Goal: Transaction & Acquisition: Purchase product/service

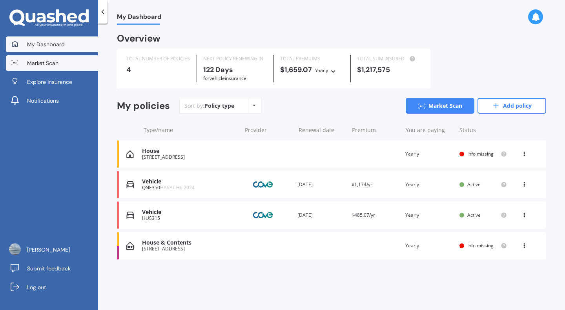
click at [30, 62] on span "Market Scan" at bounding box center [42, 63] width 31 height 8
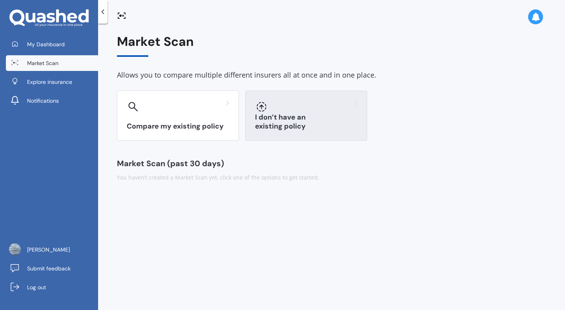
click at [285, 107] on div at bounding box center [306, 106] width 102 height 13
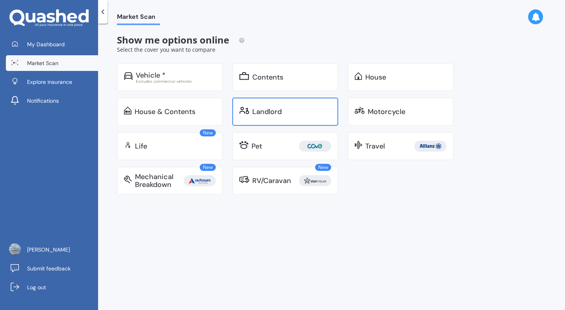
click at [267, 116] on div "Landlord" at bounding box center [266, 112] width 29 height 8
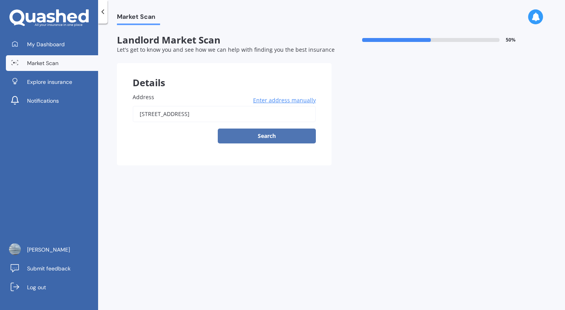
click at [273, 138] on button "Search" at bounding box center [267, 136] width 98 height 15
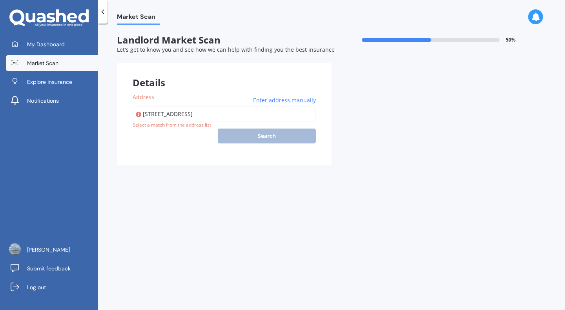
type input "87 Maioro Street, New Windsor, Auckland 0600"
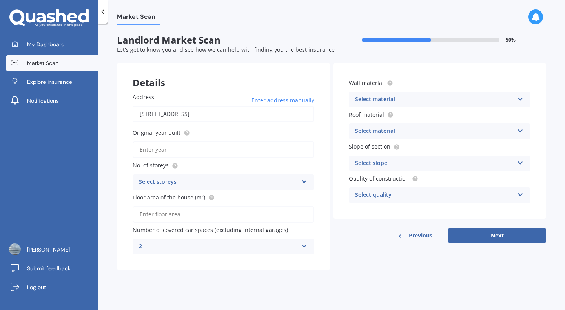
click at [375, 92] on div "Wall material Select material Artificial weatherboard/plank cladding Blockwork …" at bounding box center [440, 93] width 182 height 29
click at [380, 100] on div "Select material" at bounding box center [434, 99] width 159 height 9
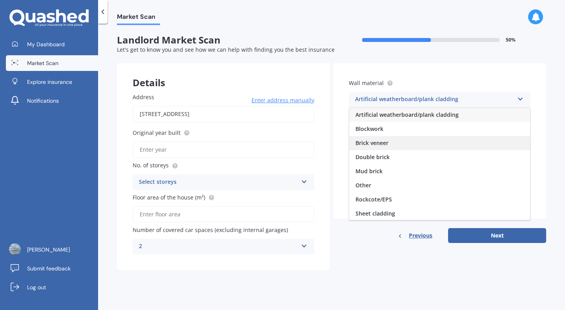
click at [380, 140] on span "Brick veneer" at bounding box center [371, 142] width 33 height 7
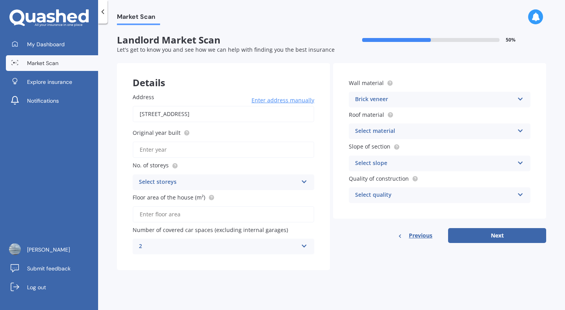
click at [384, 131] on div "Select material" at bounding box center [434, 131] width 159 height 9
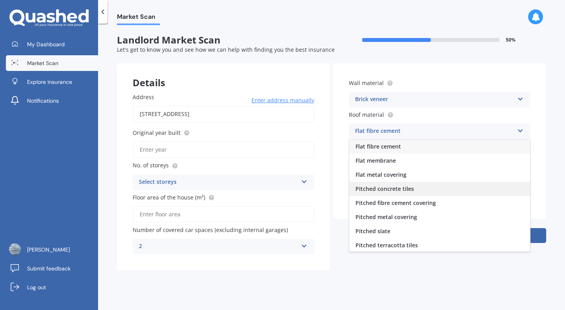
click at [394, 186] on span "Pitched concrete tiles" at bounding box center [384, 188] width 58 height 7
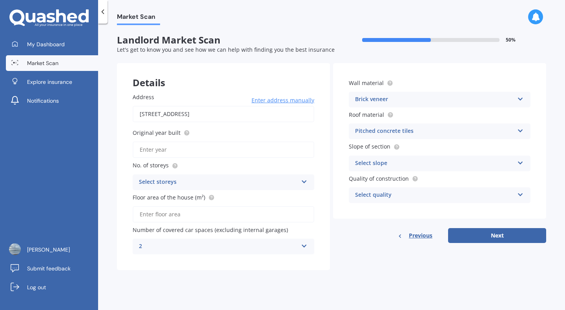
click at [398, 160] on div "Select slope" at bounding box center [434, 163] width 159 height 9
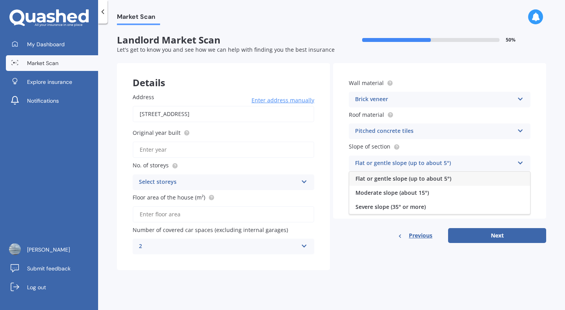
click at [397, 178] on span "Flat or gentle slope (up to about 5°)" at bounding box center [403, 178] width 96 height 7
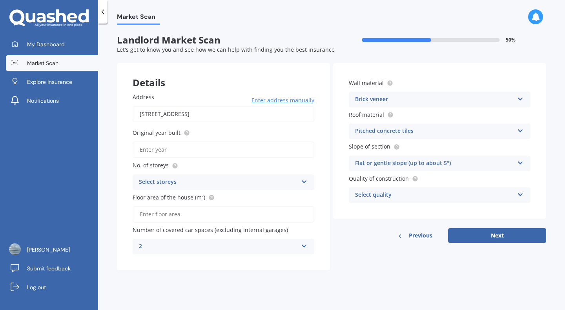
click at [397, 196] on div "Select quality" at bounding box center [434, 195] width 159 height 9
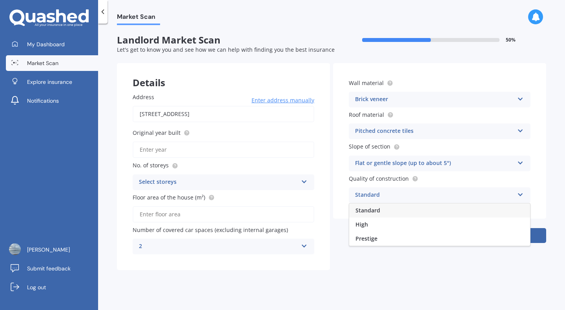
click at [389, 212] on div "Standard" at bounding box center [439, 210] width 181 height 14
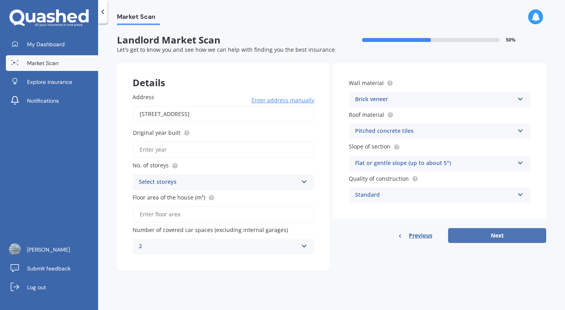
click at [502, 238] on button "Next" at bounding box center [497, 235] width 98 height 15
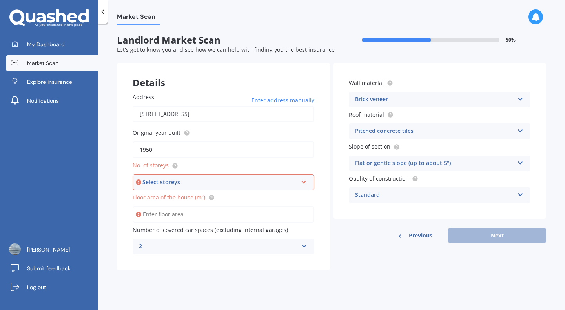
type input "1950"
click at [218, 184] on div "Select storeys" at bounding box center [219, 182] width 155 height 9
click at [202, 200] on div "1" at bounding box center [223, 197] width 180 height 14
click at [455, 136] on div "Pitched concrete tiles" at bounding box center [434, 131] width 159 height 9
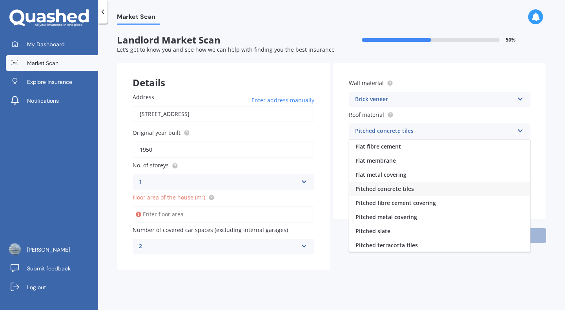
click at [430, 194] on div "Pitched concrete tiles" at bounding box center [439, 189] width 181 height 14
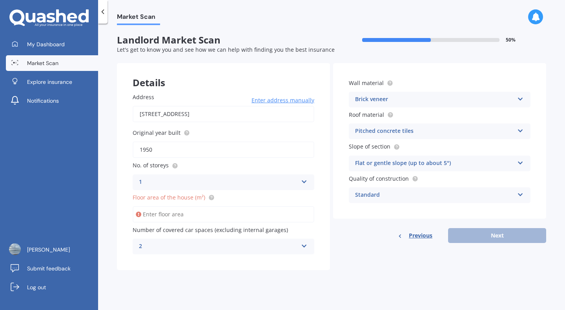
click at [175, 216] on input "Floor area of the house (m²)" at bounding box center [224, 214] width 182 height 16
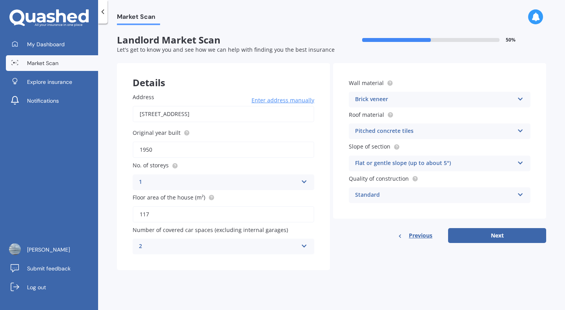
type input "117"
click at [297, 250] on div "2" at bounding box center [218, 246] width 159 height 9
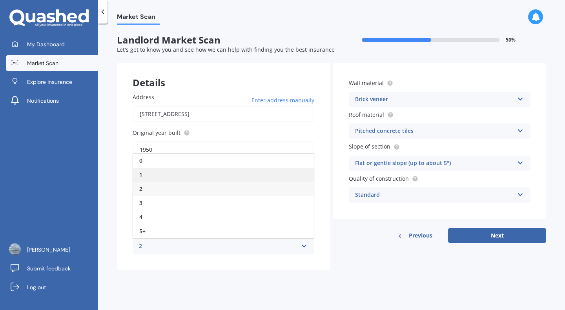
click at [248, 175] on div "1" at bounding box center [223, 175] width 181 height 14
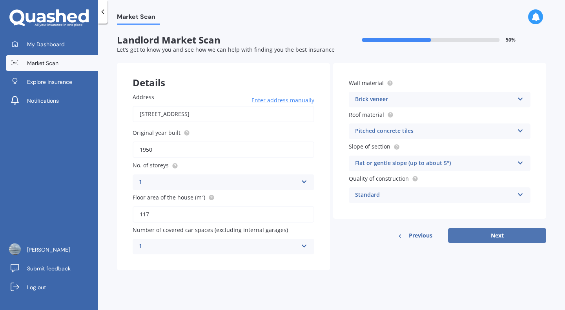
click at [507, 234] on button "Next" at bounding box center [497, 235] width 98 height 15
select select "28"
select select "03"
select select "1984"
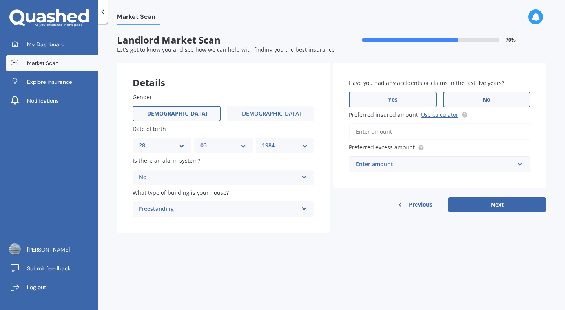
click at [405, 93] on label "Yes" at bounding box center [393, 100] width 88 height 16
click at [0, 0] on input "Yes" at bounding box center [0, 0] width 0 height 0
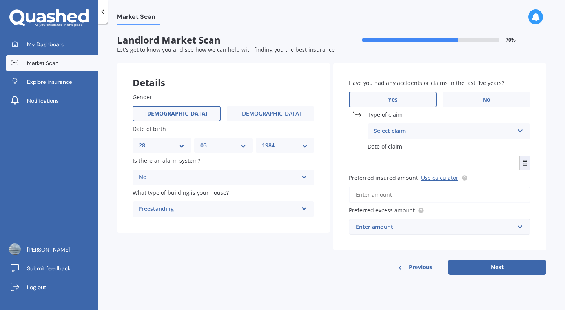
click at [485, 134] on div "Select claim" at bounding box center [444, 131] width 140 height 9
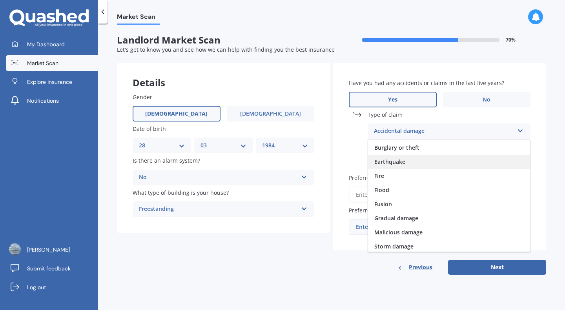
scroll to position [57, 0]
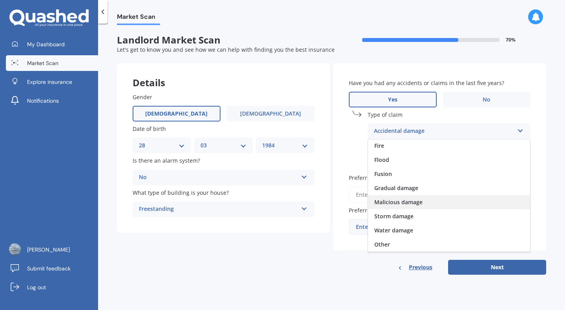
click at [445, 198] on div "Malicious damage" at bounding box center [449, 202] width 162 height 14
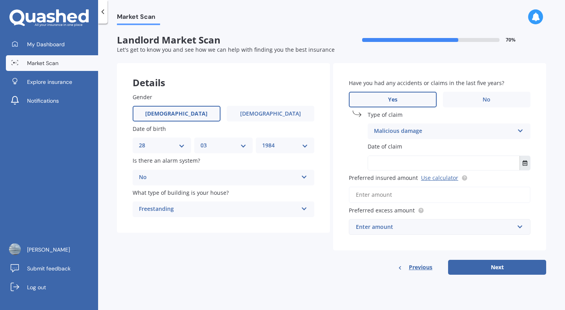
click at [527, 165] on button "Select date" at bounding box center [524, 163] width 11 height 14
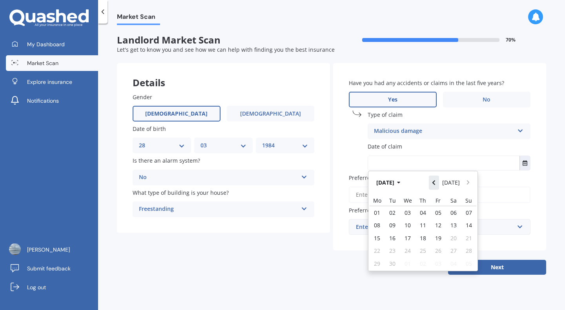
click at [435, 183] on icon "Navigate back" at bounding box center [433, 182] width 3 height 5
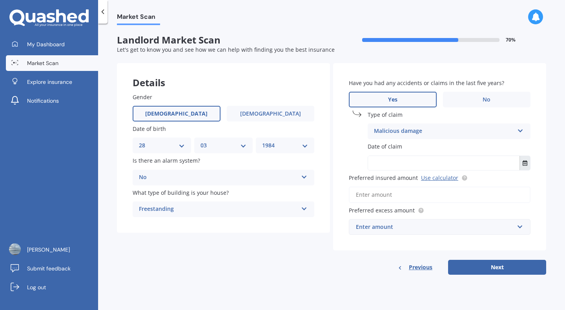
click at [521, 162] on button "Select date" at bounding box center [524, 163] width 11 height 14
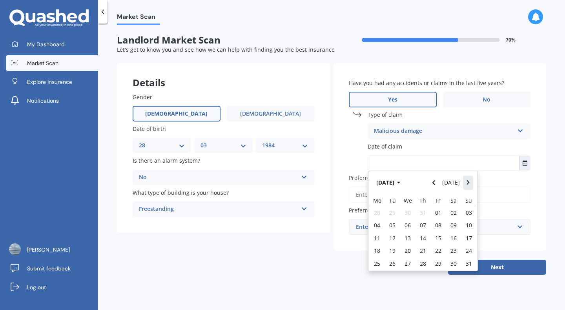
click at [467, 185] on icon "Navigate forward" at bounding box center [468, 182] width 4 height 5
click at [442, 225] on div "12" at bounding box center [437, 225] width 15 height 13
type input "12/09/2025"
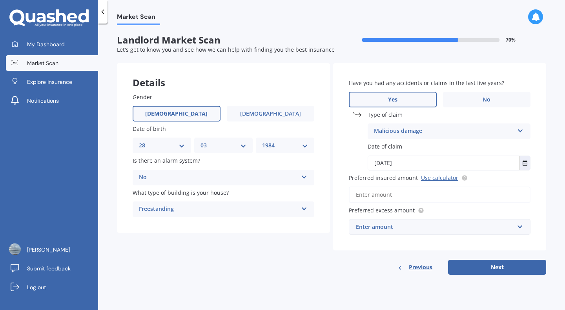
click at [535, 182] on div "Have you had any accidents or claims in the last five years? Yes No Type of cla…" at bounding box center [439, 156] width 213 height 187
click at [456, 199] on input "Preferred insured amount Use calculator" at bounding box center [440, 195] width 182 height 16
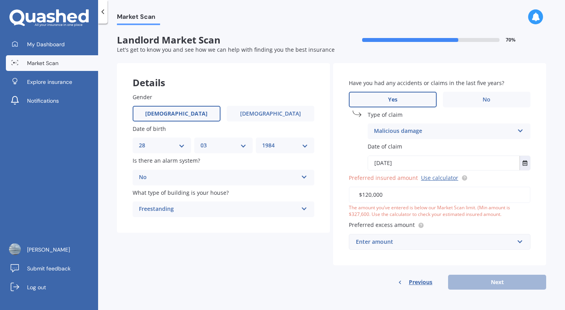
click at [548, 204] on div "Market Scan Landlord Market Scan 70 % Let's get to know you and see how we can …" at bounding box center [331, 168] width 467 height 287
click at [514, 245] on input "text" at bounding box center [436, 241] width 174 height 15
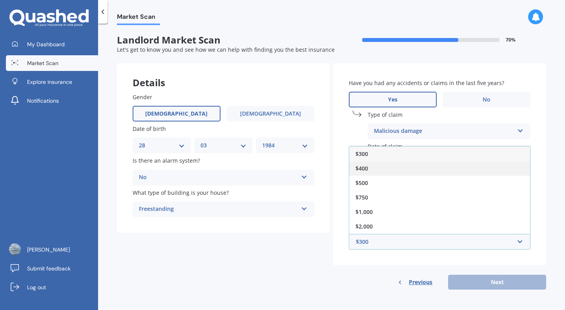
click at [476, 172] on div "$400" at bounding box center [439, 168] width 181 height 15
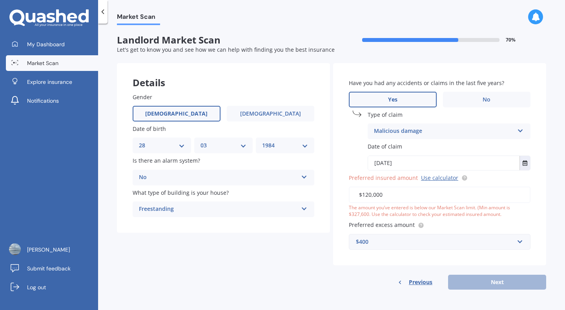
scroll to position [1, 0]
click at [457, 262] on div "Have you had any accidents or claims in the last five years? Yes No Type of cla…" at bounding box center [439, 164] width 213 height 202
click at [474, 285] on div "Previous Next" at bounding box center [439, 282] width 213 height 15
click at [302, 265] on div "Details Gender Male Female Date of birth DD 01 02 03 04 05 06 07 08 09 10 11 12…" at bounding box center [331, 176] width 429 height 227
drag, startPoint x: 385, startPoint y: 194, endPoint x: 353, endPoint y: 195, distance: 32.2
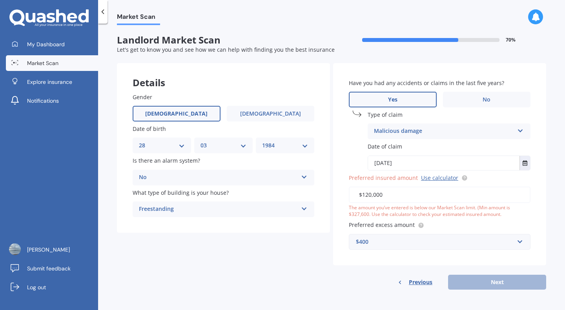
click at [353, 195] on input "$120,000" at bounding box center [440, 195] width 182 height 16
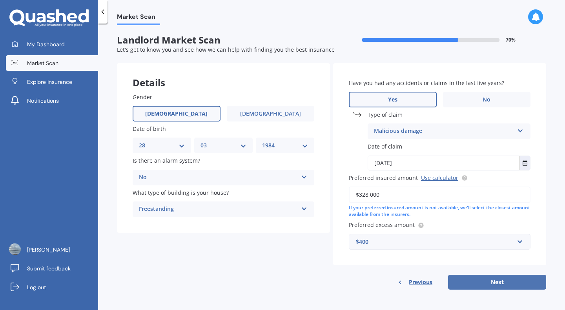
type input "$328,000"
click at [486, 278] on button "Next" at bounding box center [497, 282] width 98 height 15
select select "28"
select select "03"
select select "1984"
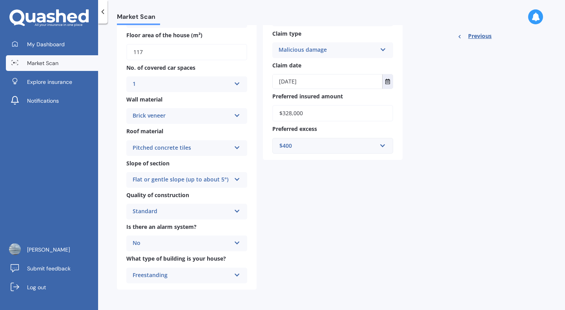
scroll to position [0, 0]
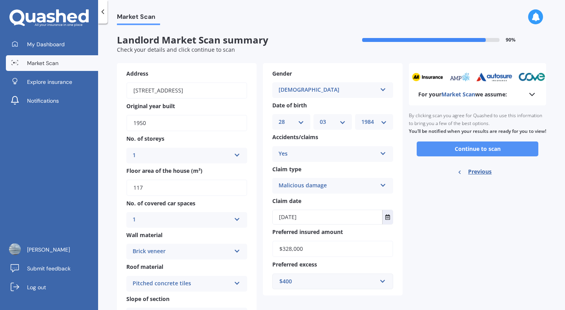
click at [475, 156] on button "Continue to scan" at bounding box center [477, 149] width 122 height 15
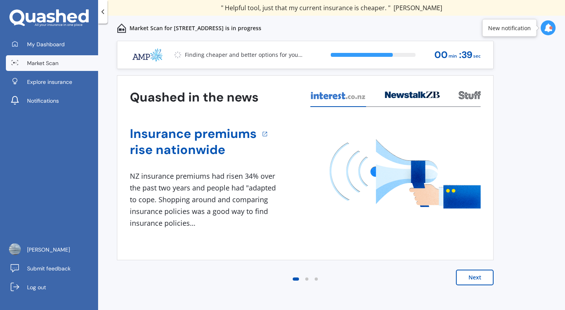
click at [390, 242] on div "Insurance premiums rise nationwide 1 NZ insurance premiums had risen 34% over t…" at bounding box center [305, 176] width 350 height 138
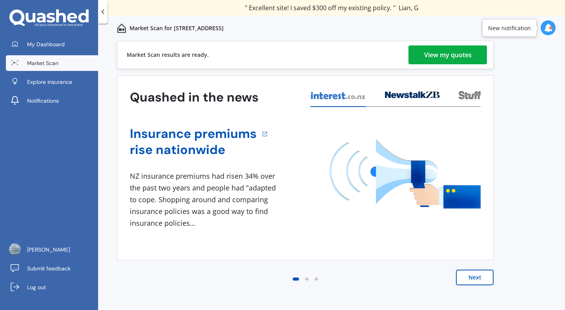
click at [460, 58] on div "View my quotes" at bounding box center [447, 54] width 47 height 19
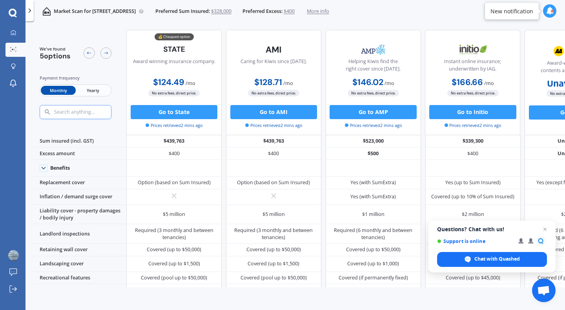
click at [96, 91] on span "Yearly" at bounding box center [93, 90] width 35 height 9
click at [546, 231] on span "Close chat" at bounding box center [545, 230] width 10 height 10
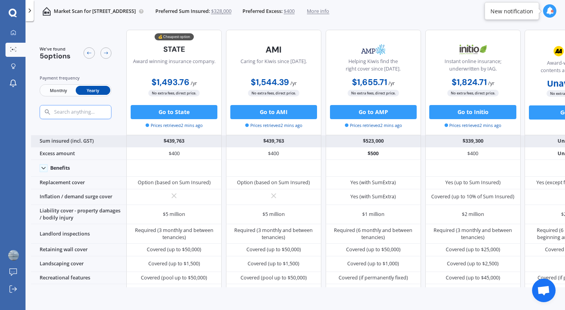
click at [104, 144] on div "Sum insured (incl. GST)" at bounding box center [78, 141] width 95 height 13
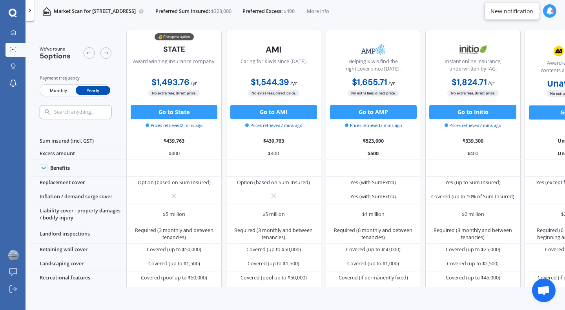
click at [231, 12] on span "$328,000" at bounding box center [221, 11] width 20 height 7
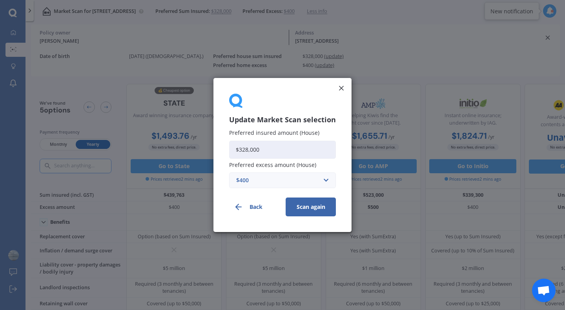
click at [246, 149] on input "$328,000" at bounding box center [282, 150] width 107 height 18
click at [247, 149] on input "$328,000" at bounding box center [282, 150] width 107 height 18
type input "$120,000"
click at [273, 201] on button "Back" at bounding box center [254, 207] width 50 height 19
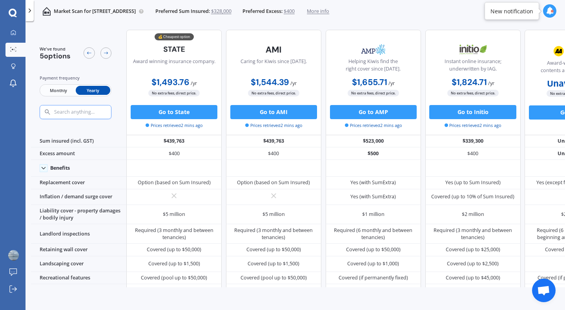
click at [231, 11] on span "$328,000" at bounding box center [221, 11] width 20 height 7
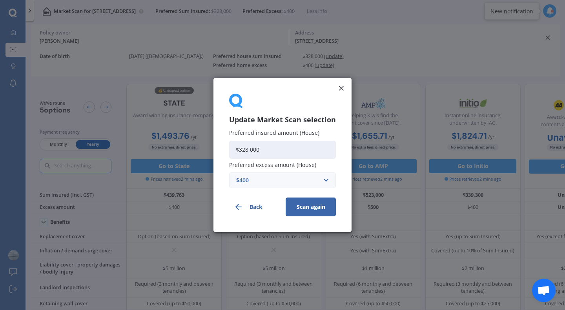
click at [312, 205] on button "Scan again" at bounding box center [310, 207] width 50 height 19
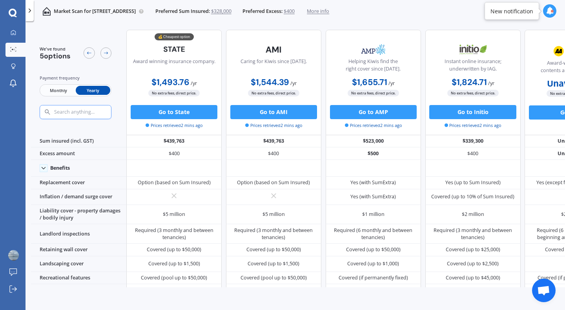
click at [231, 13] on span "$328,000" at bounding box center [221, 11] width 20 height 7
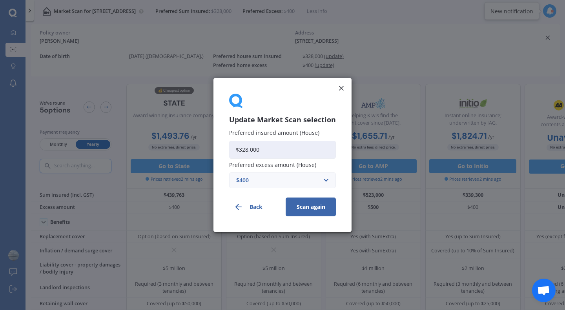
drag, startPoint x: 249, startPoint y: 149, endPoint x: 238, endPoint y: 149, distance: 11.4
click at [238, 149] on input "$328,000" at bounding box center [282, 150] width 107 height 18
type input "$120,000"
click at [289, 205] on button "Scan again" at bounding box center [310, 207] width 50 height 19
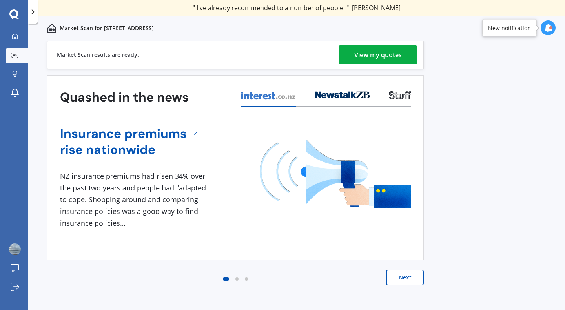
click at [394, 51] on div "View my quotes" at bounding box center [377, 54] width 47 height 19
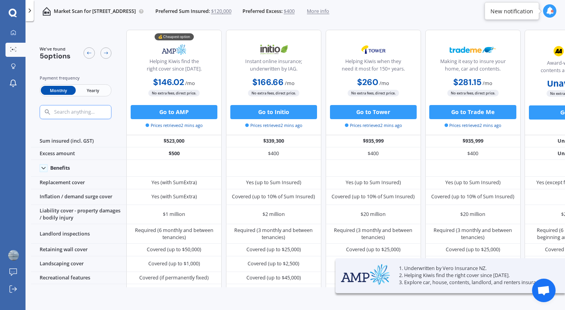
click at [101, 90] on span "Yearly" at bounding box center [93, 90] width 35 height 9
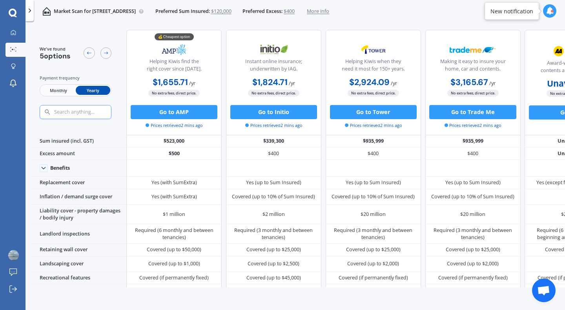
click at [294, 12] on span "$400" at bounding box center [288, 11] width 11 height 7
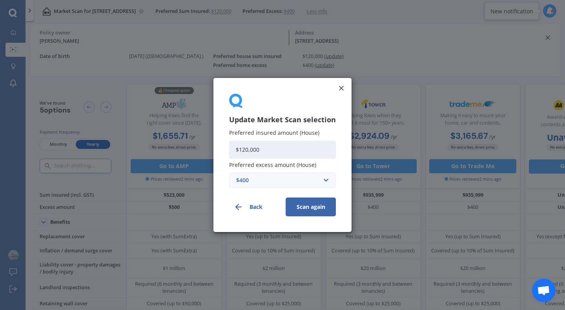
click at [343, 88] on icon at bounding box center [341, 88] width 8 height 8
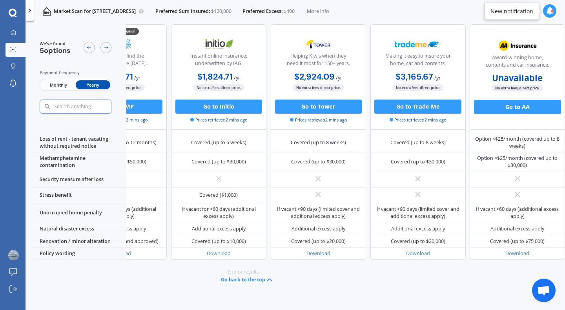
scroll to position [370, 65]
